Goal: Communication & Community: Answer question/provide support

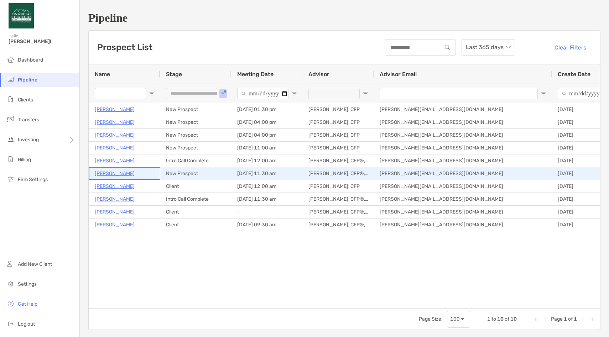
click at [105, 174] on p "[PERSON_NAME]" at bounding box center [115, 173] width 40 height 9
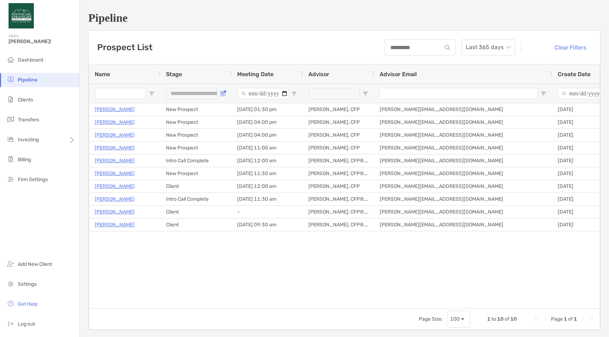
click at [222, 94] on span "Open Filter Menu" at bounding box center [223, 94] width 6 height 6
type input "**********"
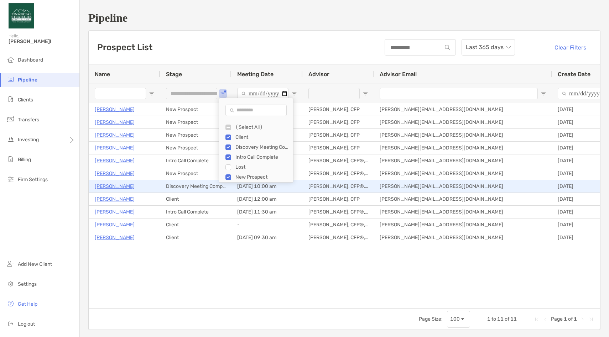
click at [120, 187] on p "[PERSON_NAME]" at bounding box center [115, 186] width 40 height 9
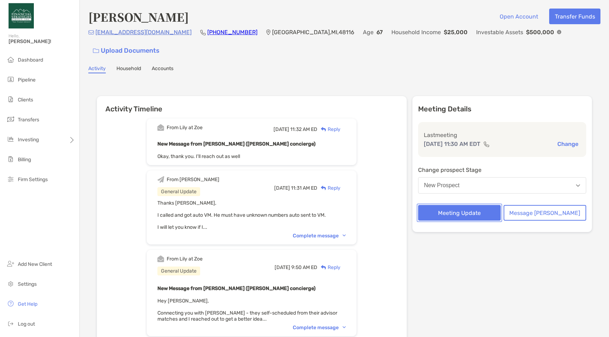
click at [480, 205] on button "Meeting Update" at bounding box center [459, 213] width 83 height 16
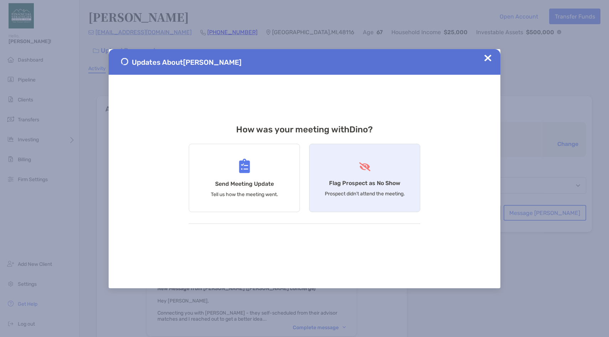
click at [348, 177] on div "Flag Prospect as No Show Prospect didn’t attend the meeting." at bounding box center [364, 178] width 111 height 68
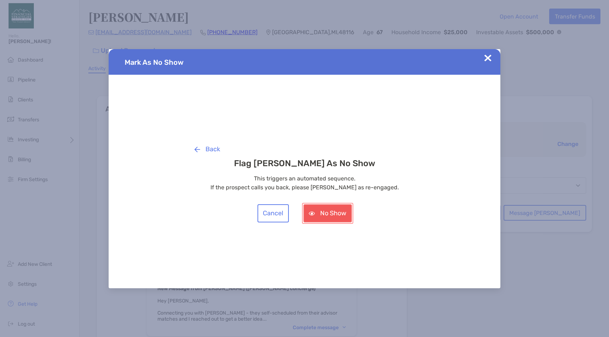
click at [313, 211] on button "No Show" at bounding box center [327, 213] width 48 height 18
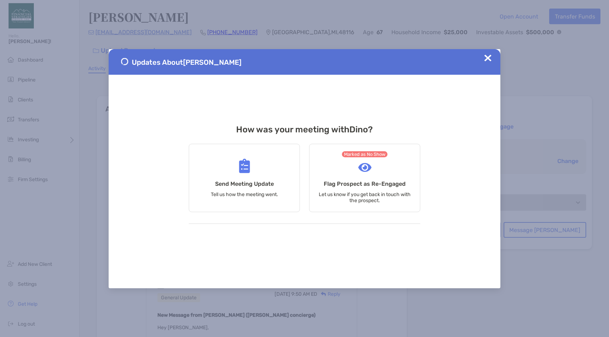
click at [484, 61] on img at bounding box center [487, 57] width 7 height 7
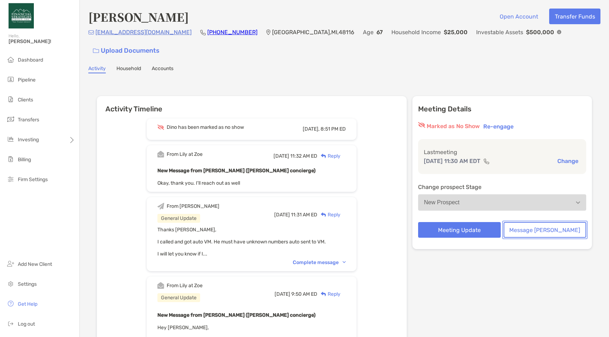
click at [535, 222] on button "Message Zoe" at bounding box center [544, 230] width 83 height 16
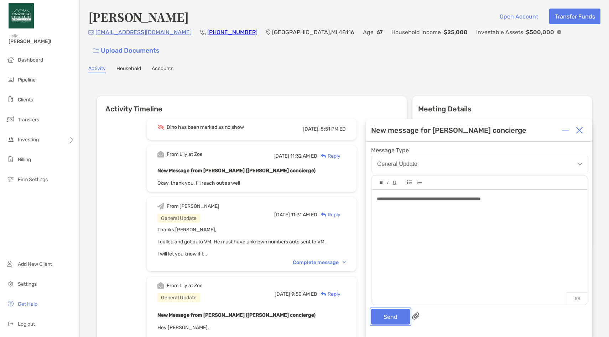
click at [387, 320] on button "Send" at bounding box center [390, 317] width 39 height 16
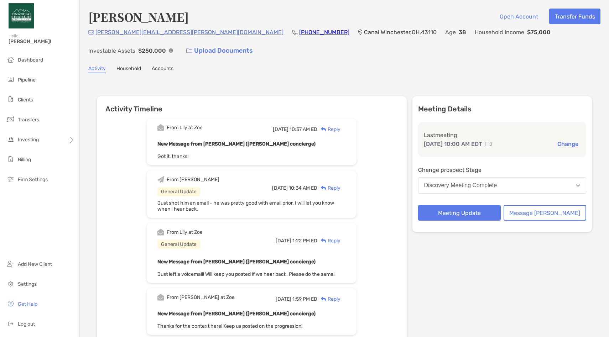
click at [340, 128] on div "Reply" at bounding box center [328, 129] width 23 height 7
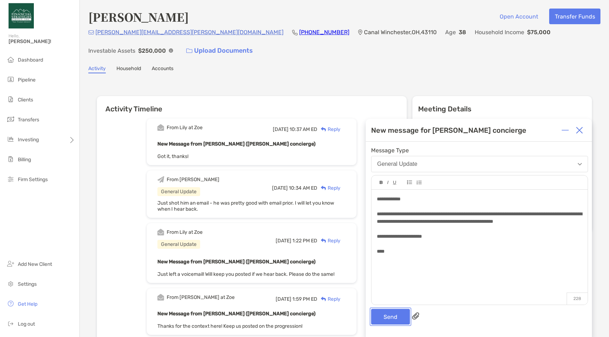
click at [388, 314] on button "Send" at bounding box center [390, 317] width 39 height 16
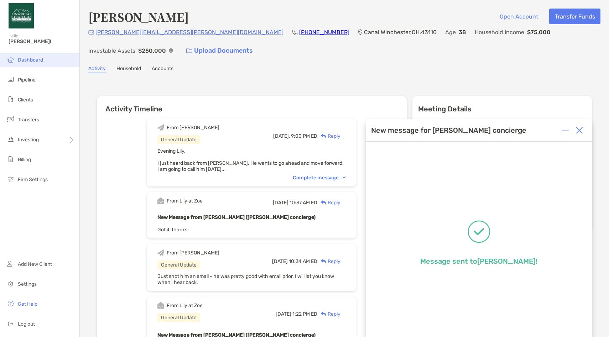
click at [35, 59] on span "Dashboard" at bounding box center [30, 60] width 25 height 6
